Goal: Task Accomplishment & Management: Use online tool/utility

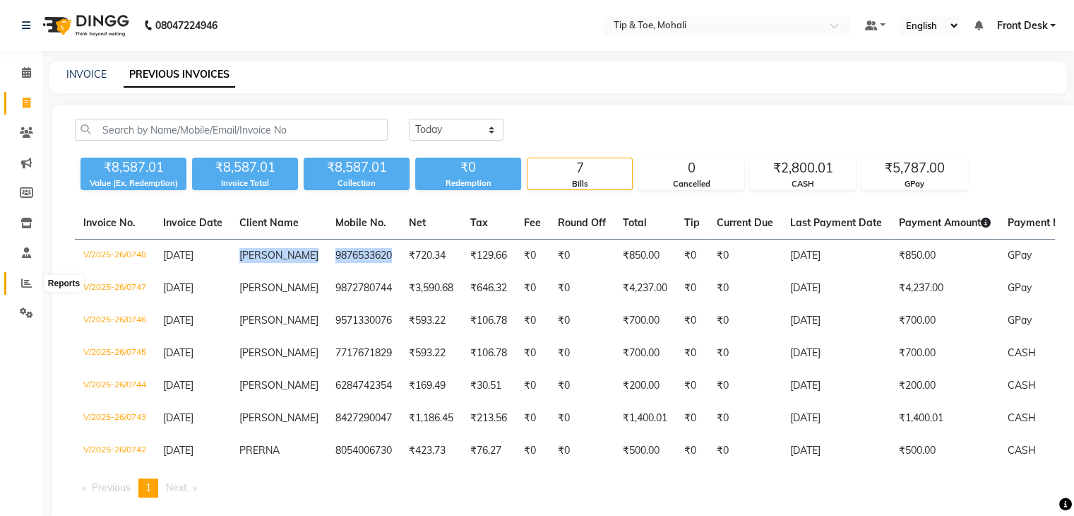
click at [17, 280] on span at bounding box center [26, 283] width 25 height 16
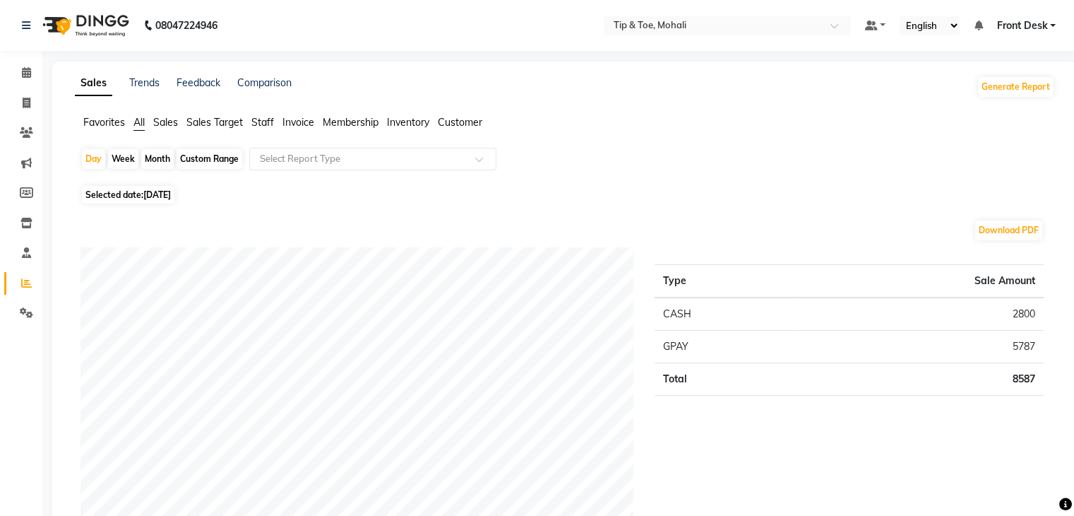
click at [262, 125] on span "Staff" at bounding box center [262, 122] width 23 height 13
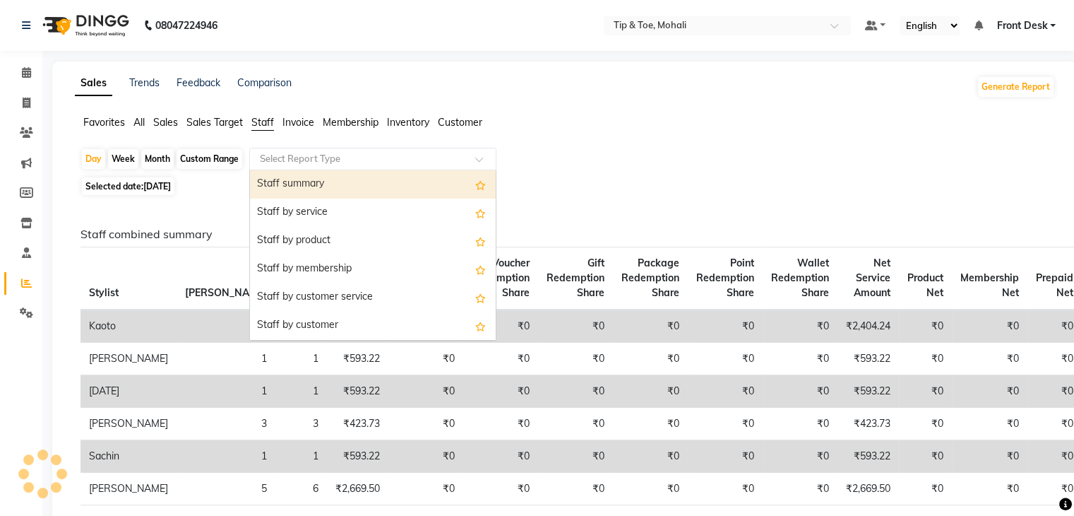
click at [302, 155] on input "text" at bounding box center [358, 159] width 203 height 14
click at [306, 179] on div "Staff summary" at bounding box center [373, 184] width 246 height 28
select select "full_report"
select select "pdf"
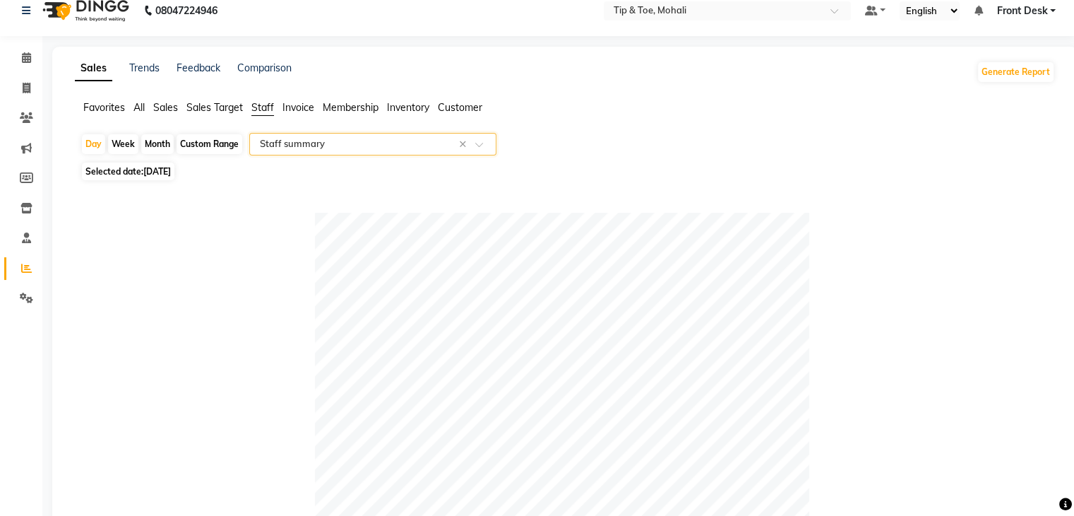
scroll to position [3, 0]
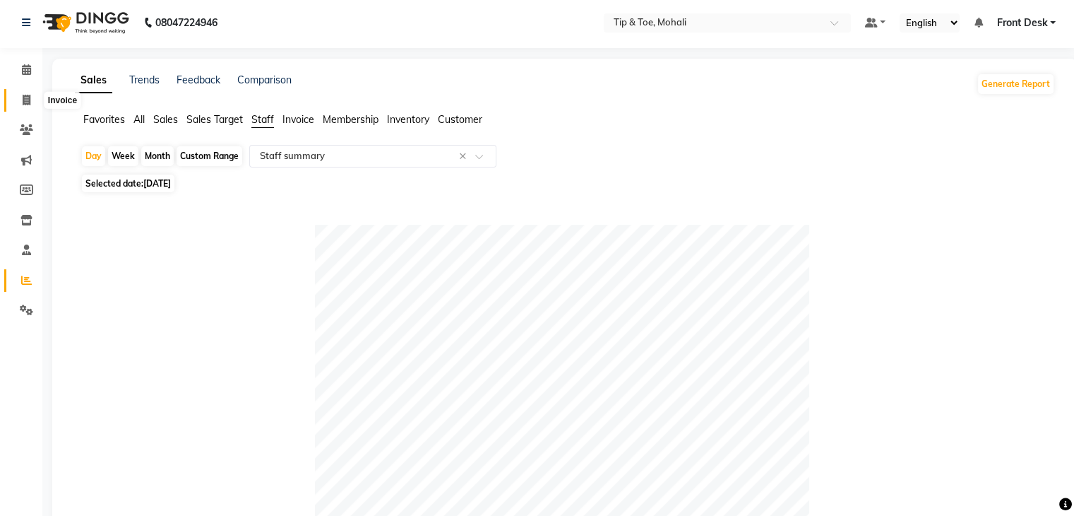
click at [20, 103] on span at bounding box center [26, 101] width 25 height 16
select select "service"
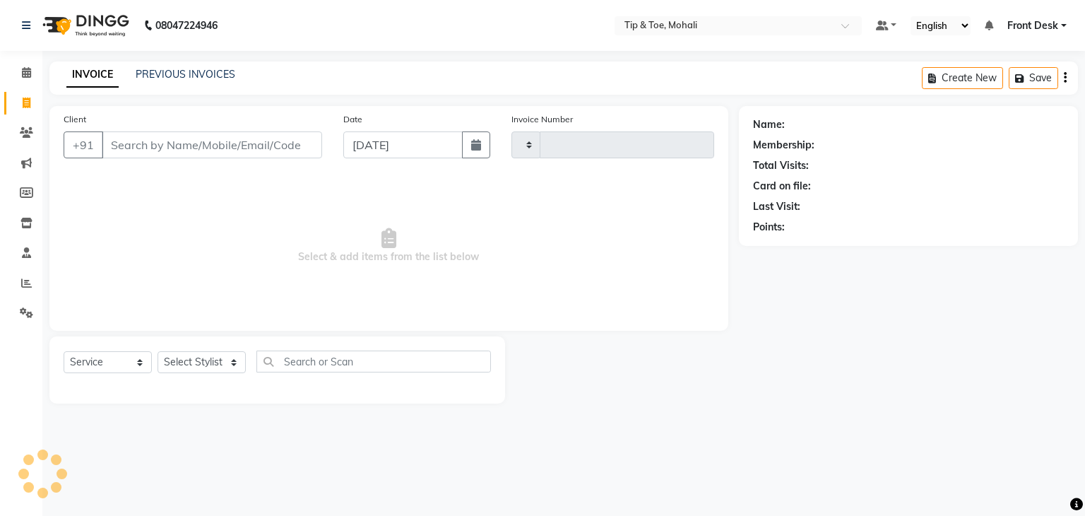
type input "0749"
select select "5835"
